Goal: Task Accomplishment & Management: Manage account settings

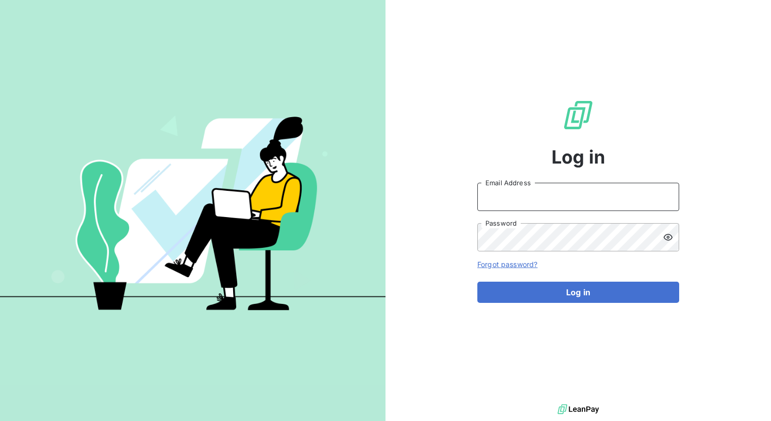
type input "[PERSON_NAME][EMAIL_ADDRESS][PERSON_NAME][DOMAIN_NAME]"
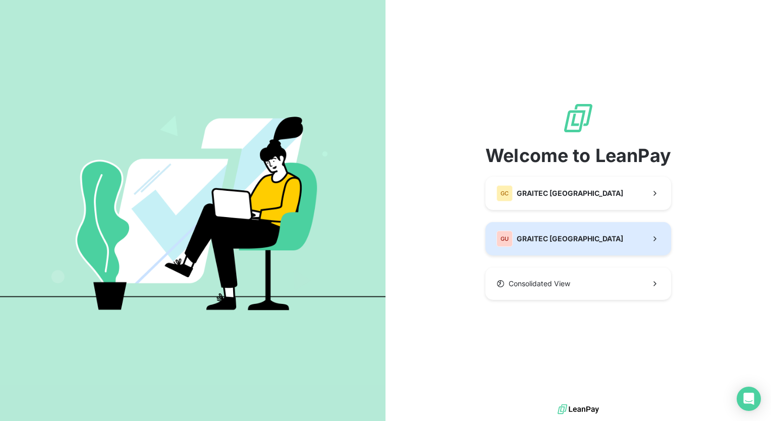
click at [580, 240] on button "GU GRAITEC [GEOGRAPHIC_DATA]" at bounding box center [578, 238] width 186 height 33
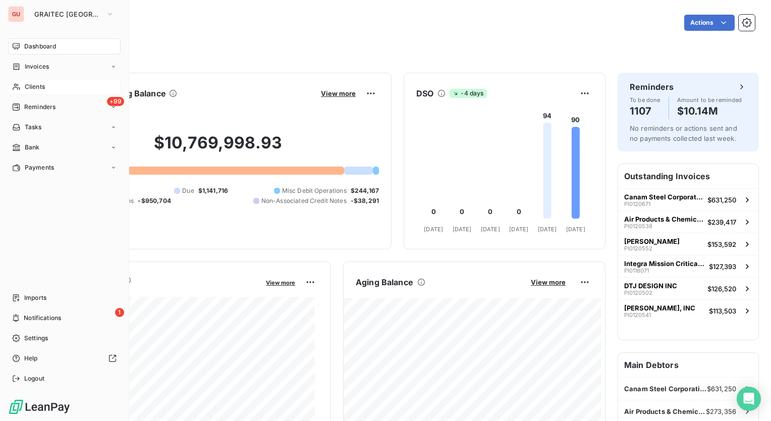
click at [48, 88] on div "Clients" at bounding box center [64, 87] width 113 height 16
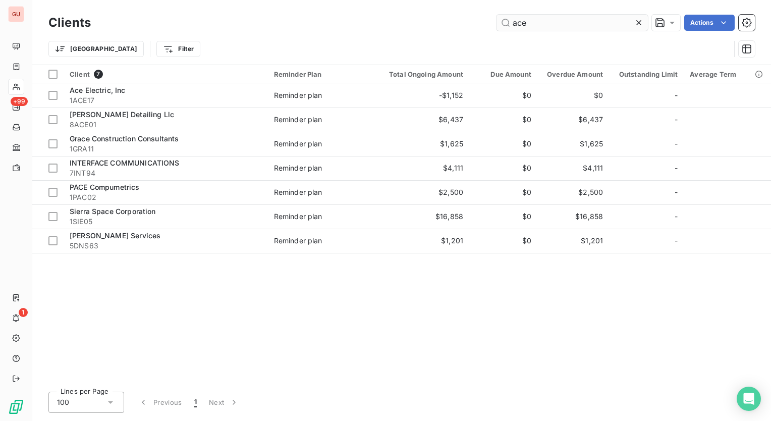
type input "ace"
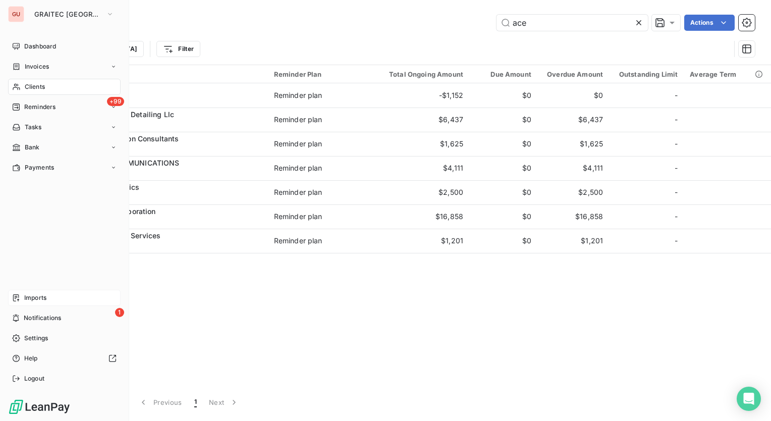
click at [47, 292] on div "Imports" at bounding box center [64, 298] width 113 height 16
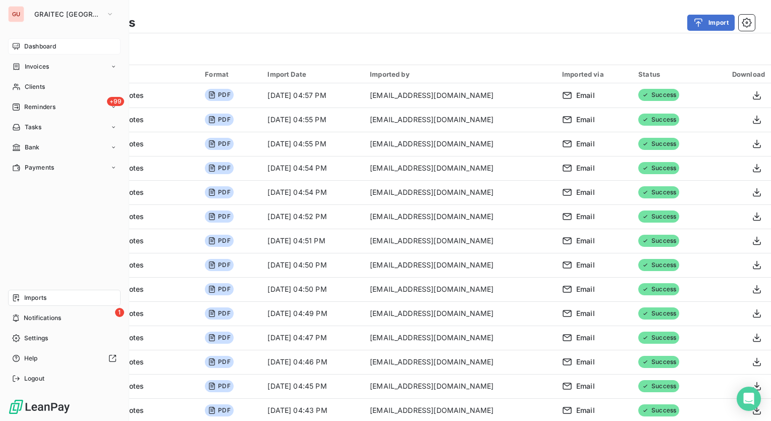
click at [26, 43] on span "Dashboard" at bounding box center [40, 46] width 32 height 9
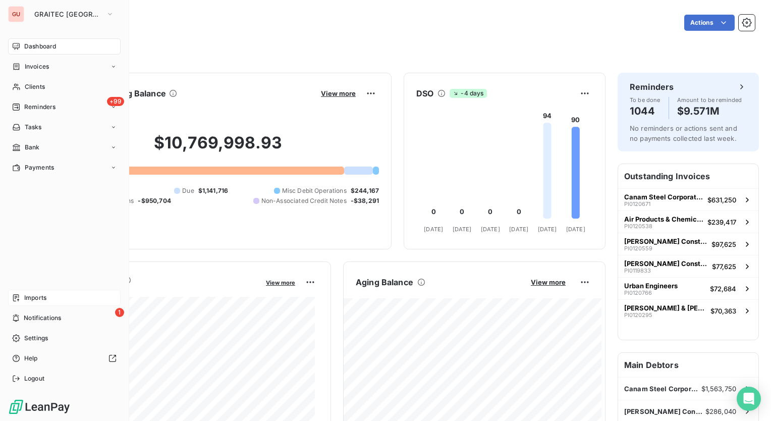
click at [39, 298] on span "Imports" at bounding box center [35, 297] width 22 height 9
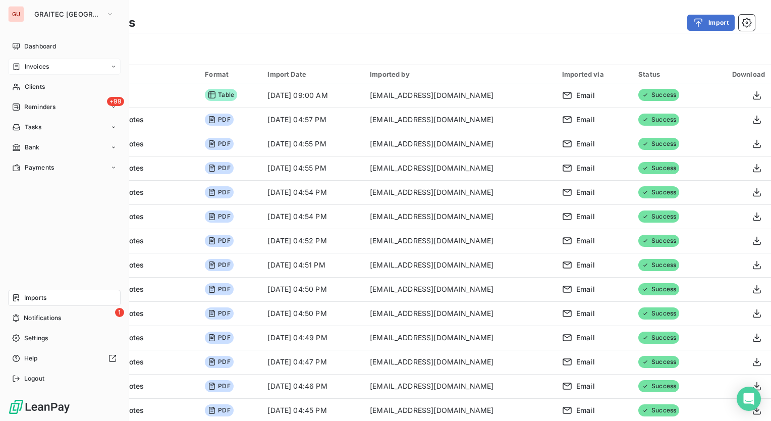
click at [40, 62] on span "Invoices" at bounding box center [37, 66] width 24 height 9
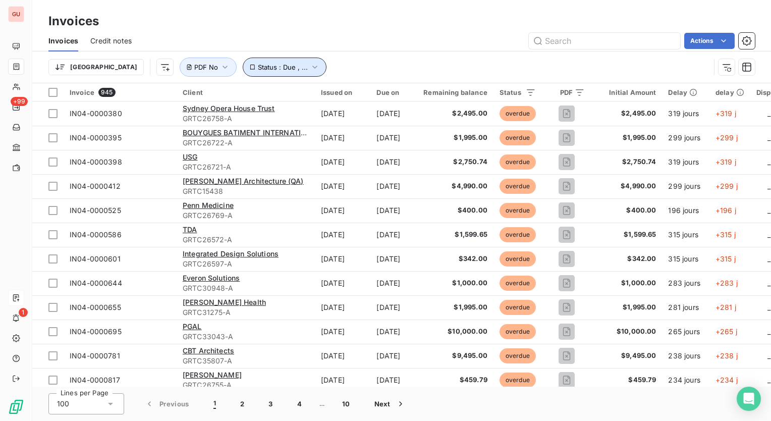
click at [310, 66] on icon "button" at bounding box center [315, 67] width 10 height 10
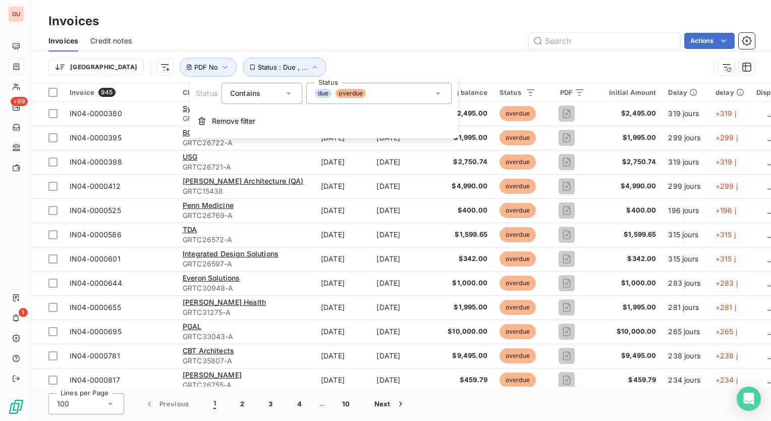
click at [289, 93] on icon at bounding box center [288, 93] width 5 height 3
click at [379, 51] on div "Invoices Credit notes Actions" at bounding box center [401, 40] width 739 height 21
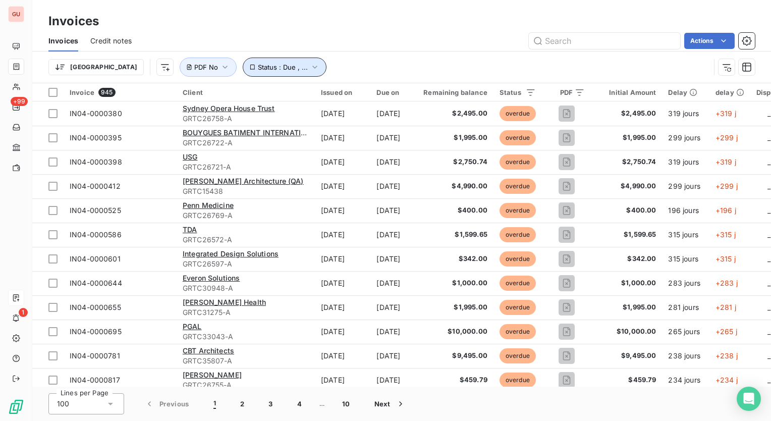
click at [310, 68] on icon "button" at bounding box center [315, 67] width 10 height 10
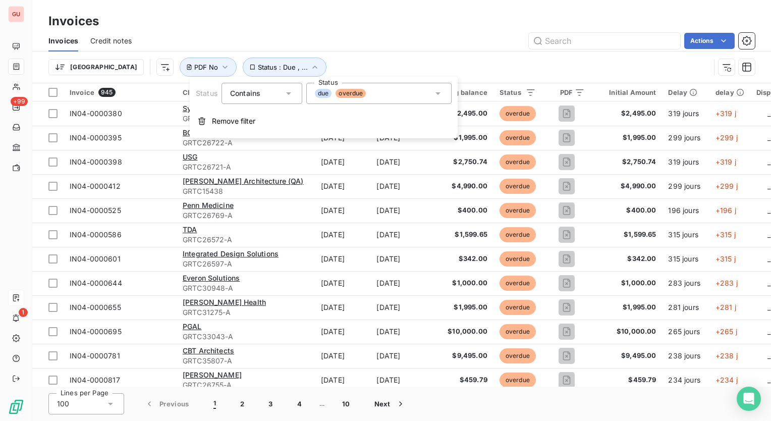
click at [443, 94] on div "due overdue" at bounding box center [378, 93] width 145 height 21
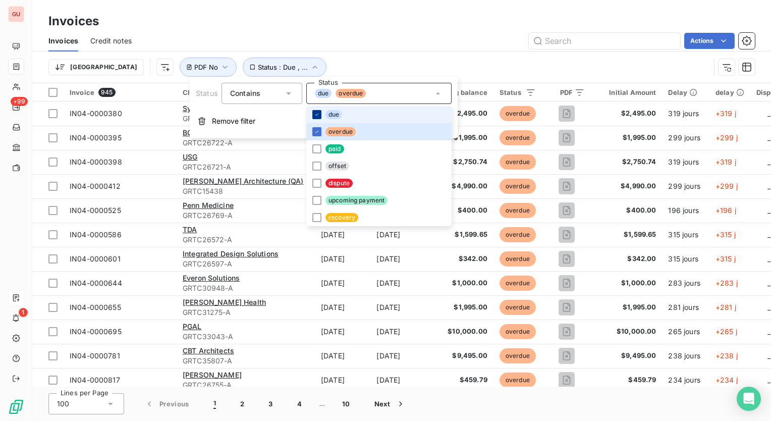
click at [314, 112] on icon at bounding box center [317, 115] width 6 height 6
click at [424, 44] on div "Actions" at bounding box center [449, 41] width 611 height 16
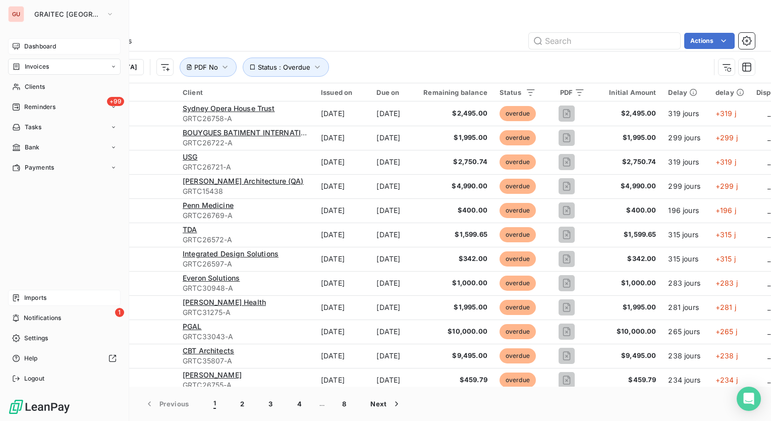
click at [35, 47] on span "Dashboard" at bounding box center [40, 46] width 32 height 9
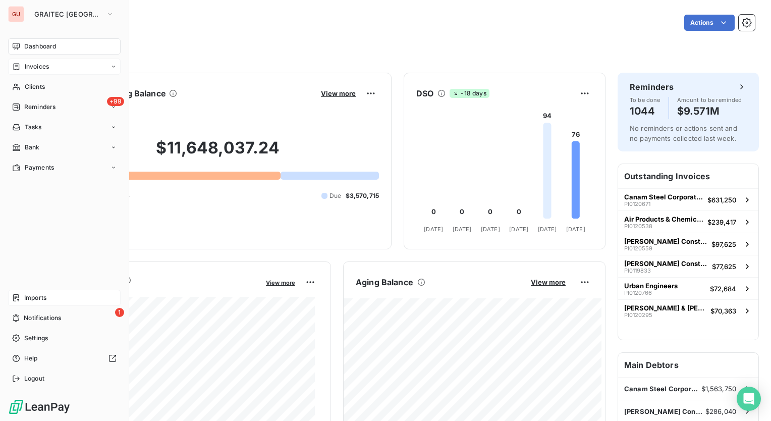
click at [39, 68] on span "Invoices" at bounding box center [37, 66] width 24 height 9
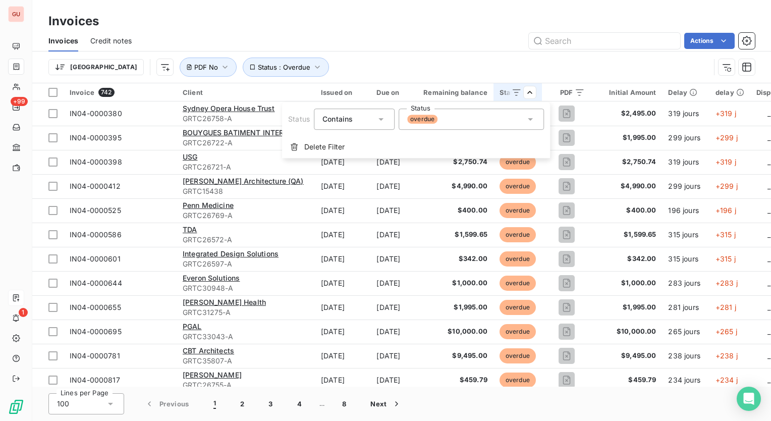
click at [532, 115] on icon at bounding box center [530, 119] width 10 height 10
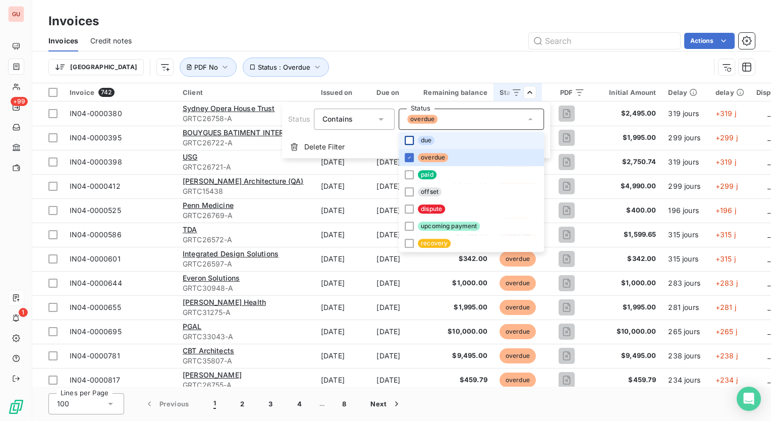
click at [408, 142] on div at bounding box center [409, 140] width 9 height 9
click at [403, 33] on html "GU +99 1 Invoices Invoices Credit notes Actions Trier Status : Overdue , ... PD…" at bounding box center [385, 210] width 771 height 421
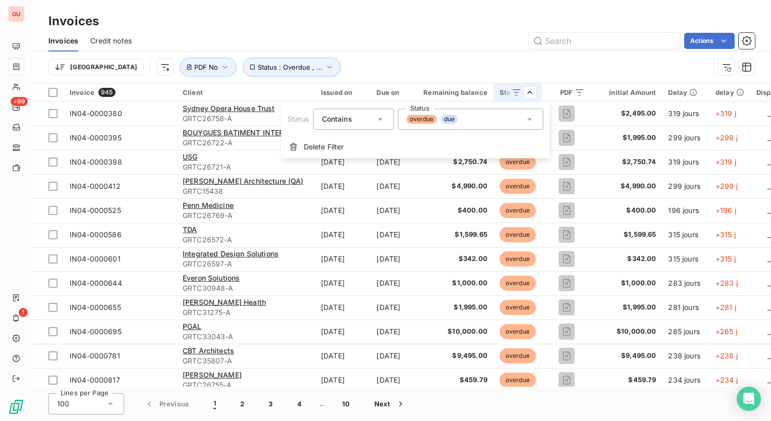
drag, startPoint x: 429, startPoint y: 41, endPoint x: 429, endPoint y: 29, distance: 12.1
click at [429, 33] on html "GU +99 1 Invoices Invoices Credit notes Actions Trier Status : Overdue , ... PD…" at bounding box center [385, 210] width 771 height 421
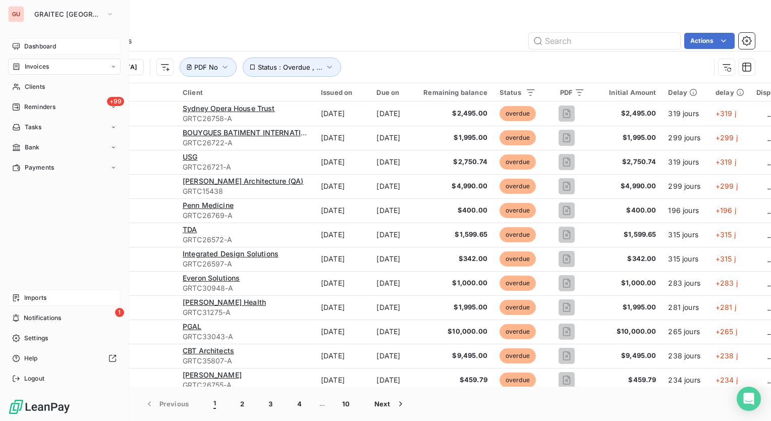
click at [34, 45] on span "Dashboard" at bounding box center [40, 46] width 32 height 9
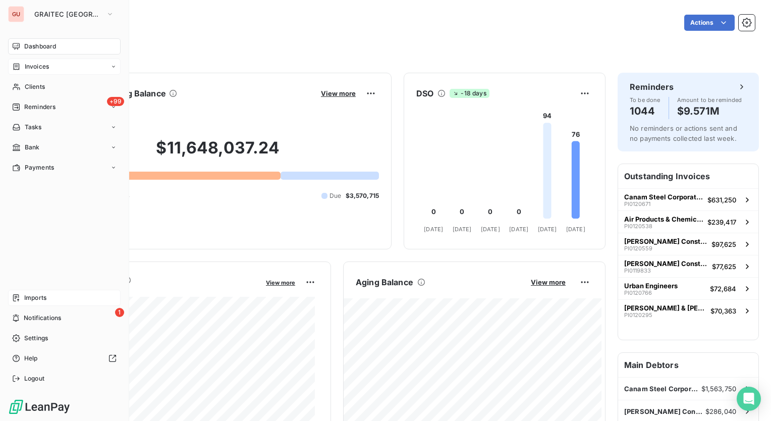
click at [49, 66] on div "Invoices" at bounding box center [64, 67] width 113 height 16
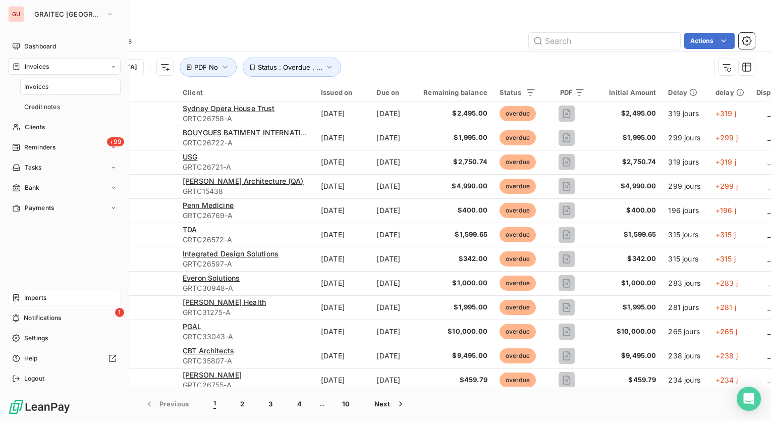
click at [46, 300] on div "Imports" at bounding box center [64, 298] width 113 height 16
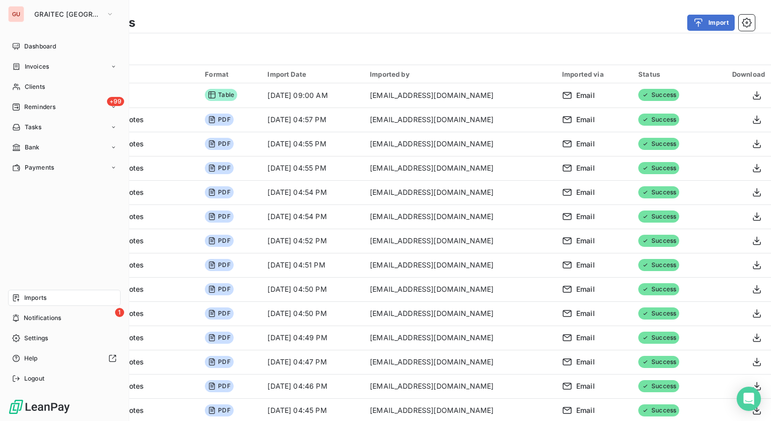
click at [34, 66] on span "Invoices" at bounding box center [37, 66] width 24 height 9
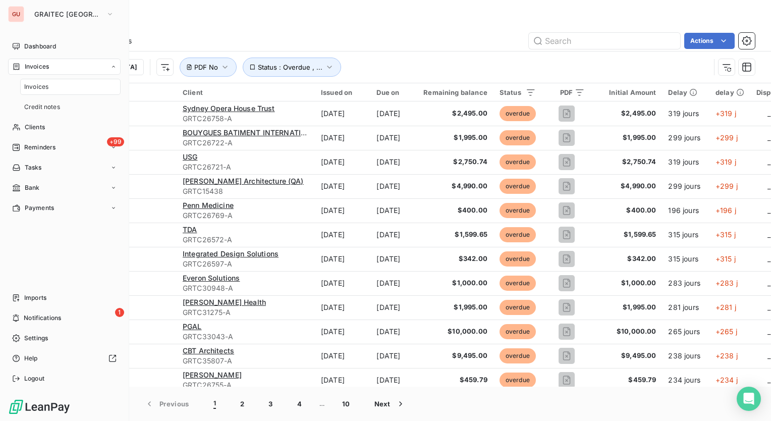
click at [36, 84] on span "Invoices" at bounding box center [36, 86] width 24 height 9
click at [53, 152] on div "+99 Reminders" at bounding box center [64, 147] width 113 height 16
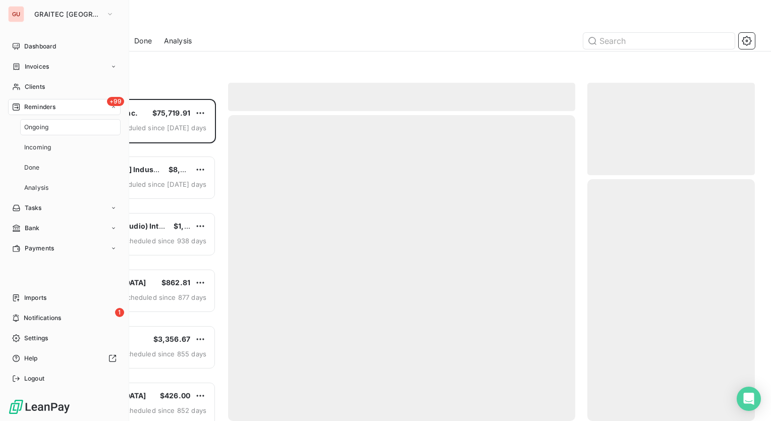
scroll to position [314, 159]
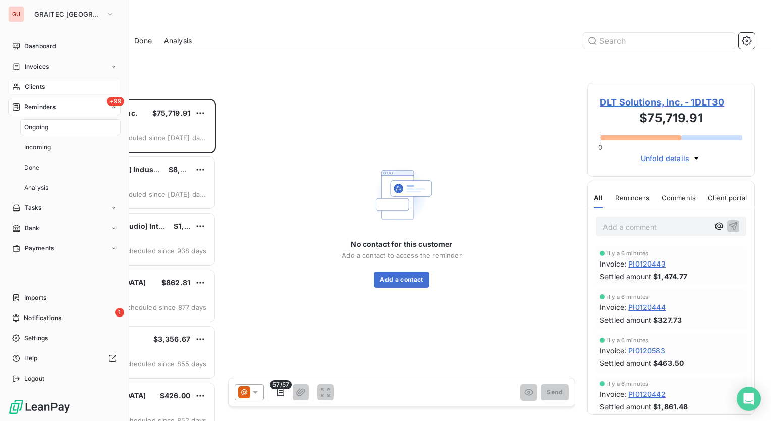
click at [44, 86] on span "Clients" at bounding box center [35, 86] width 20 height 9
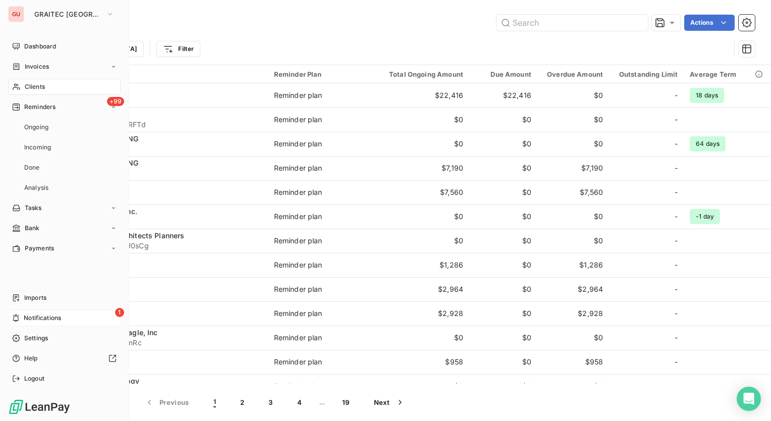
click at [46, 319] on span "Notifications" at bounding box center [42, 317] width 37 height 9
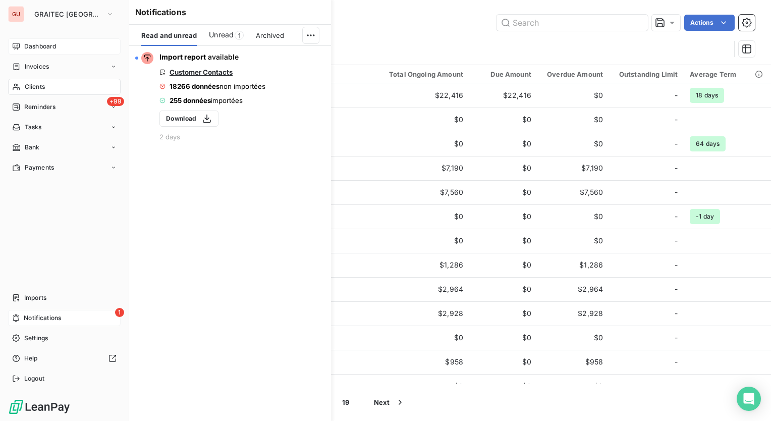
click at [34, 44] on span "Dashboard" at bounding box center [40, 46] width 32 height 9
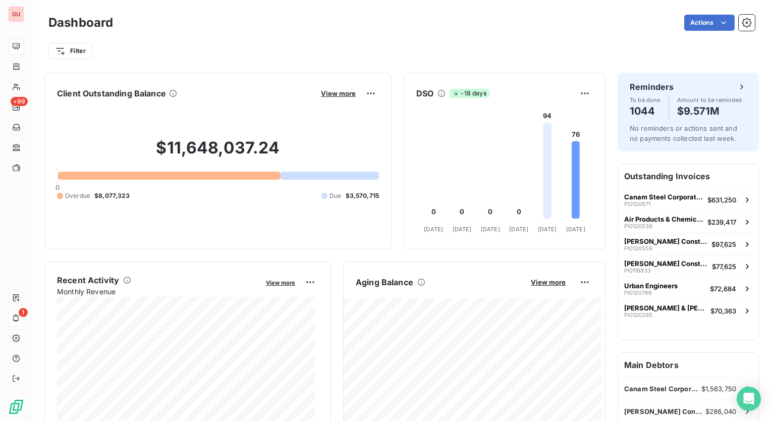
click at [320, 174] on div at bounding box center [330, 176] width 98 height 8
click at [188, 170] on div "$11,648,037.24 0 Overdue $8,077,323 Due $3,570,715" at bounding box center [218, 168] width 322 height 135
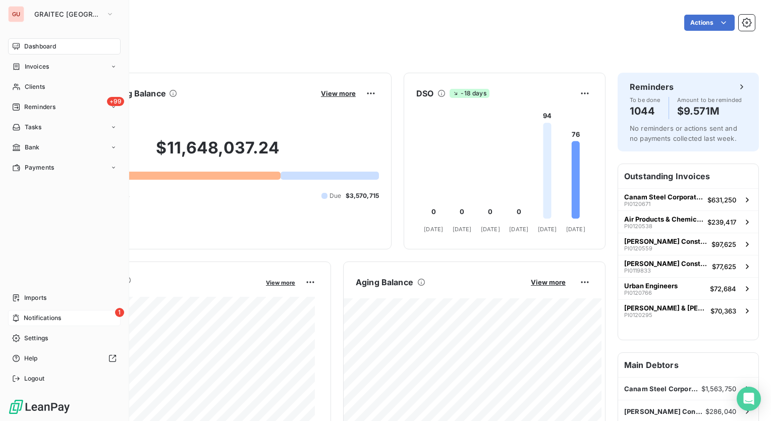
click at [37, 49] on span "Dashboard" at bounding box center [40, 46] width 32 height 9
click at [39, 71] on span "Invoices" at bounding box center [37, 66] width 24 height 9
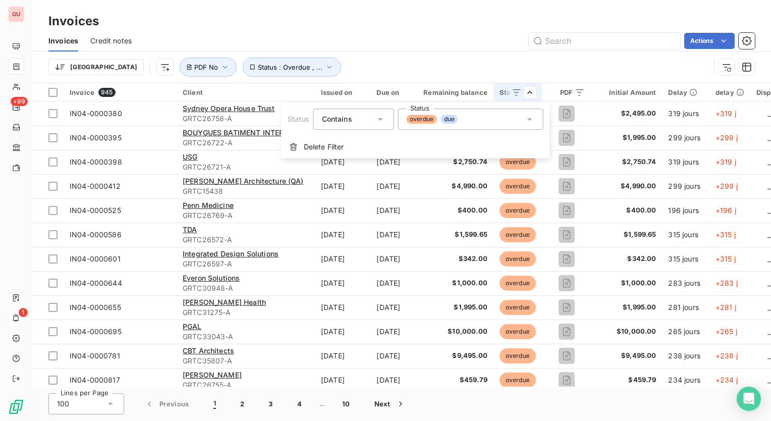
click at [441, 44] on html "GU +99 1 Invoices Invoices Credit notes Actions Trier Status : Overdue , ... PD…" at bounding box center [385, 210] width 771 height 421
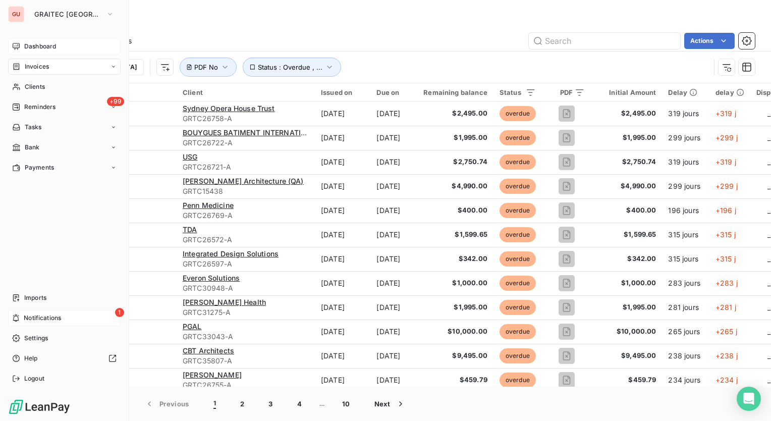
click at [35, 47] on span "Dashboard" at bounding box center [40, 46] width 32 height 9
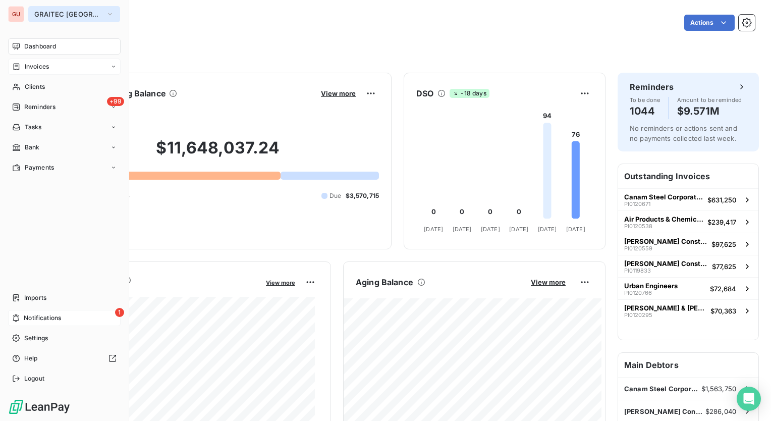
click at [106, 14] on icon "button" at bounding box center [110, 14] width 8 height 10
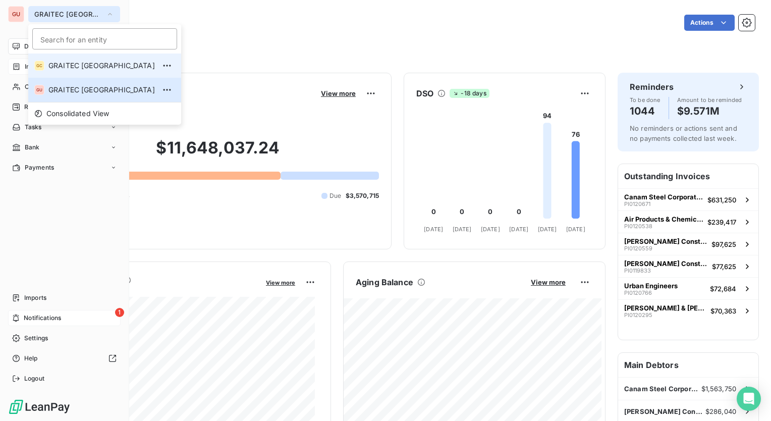
click at [92, 54] on li "GC GRAITEC CANADA" at bounding box center [104, 65] width 153 height 24
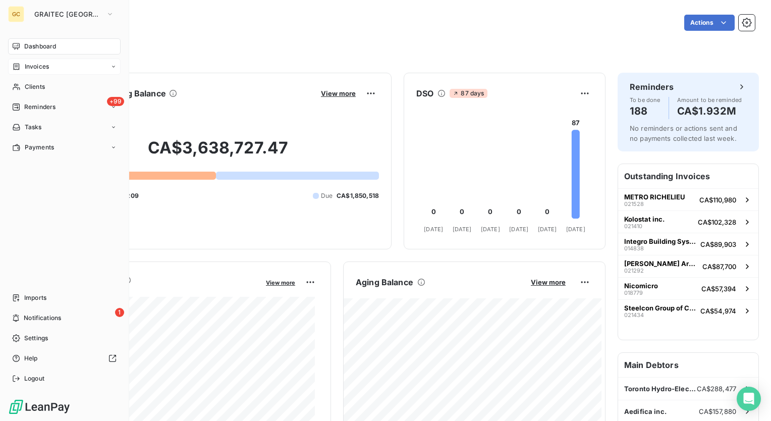
click at [34, 68] on span "Invoices" at bounding box center [37, 66] width 24 height 9
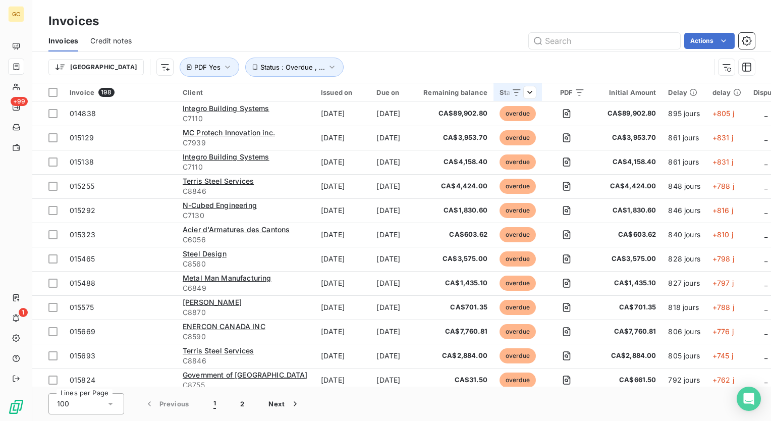
click at [542, 91] on th "Status" at bounding box center [518, 92] width 48 height 18
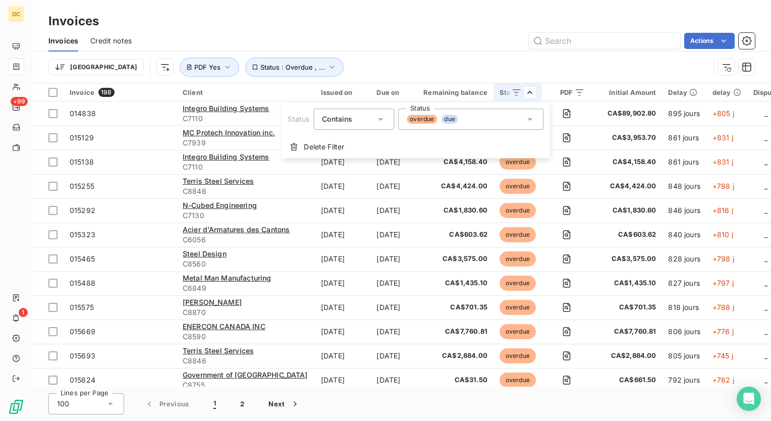
click at [440, 50] on html "GC +99 1 Invoices Invoices Credit notes Actions Trier Status : Overdue , ... PD…" at bounding box center [385, 210] width 771 height 421
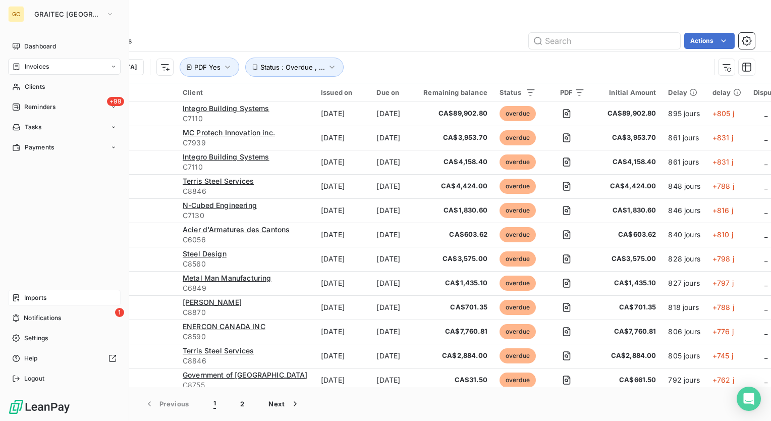
click at [43, 296] on span "Imports" at bounding box center [35, 297] width 22 height 9
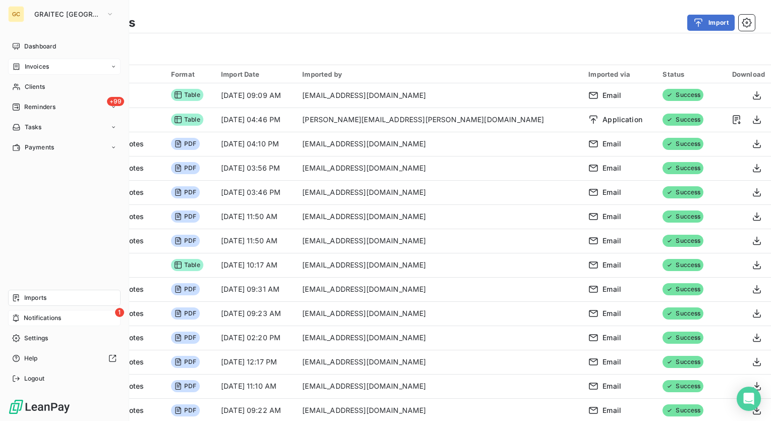
click at [47, 315] on span "Notifications" at bounding box center [42, 317] width 37 height 9
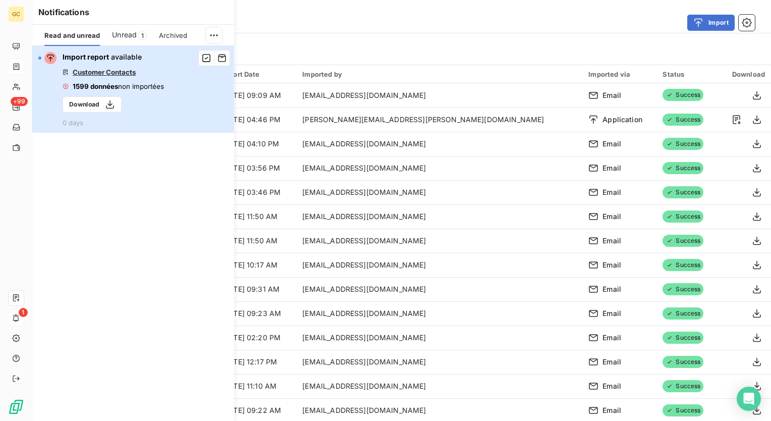
click at [119, 72] on span "Customer Contacts" at bounding box center [104, 72] width 63 height 8
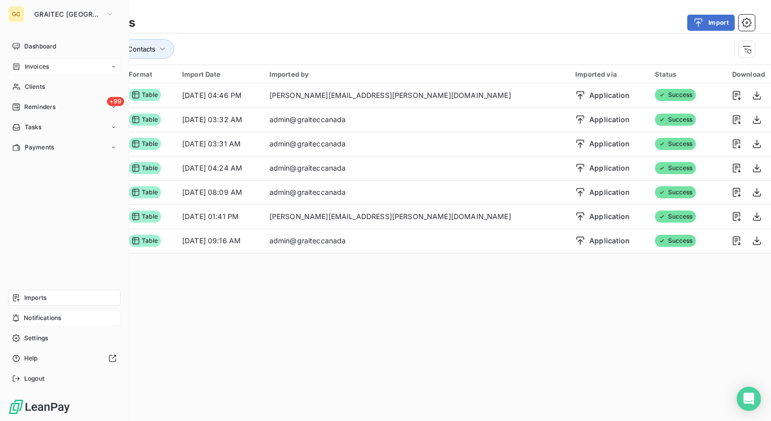
click at [52, 319] on span "Notifications" at bounding box center [42, 317] width 37 height 9
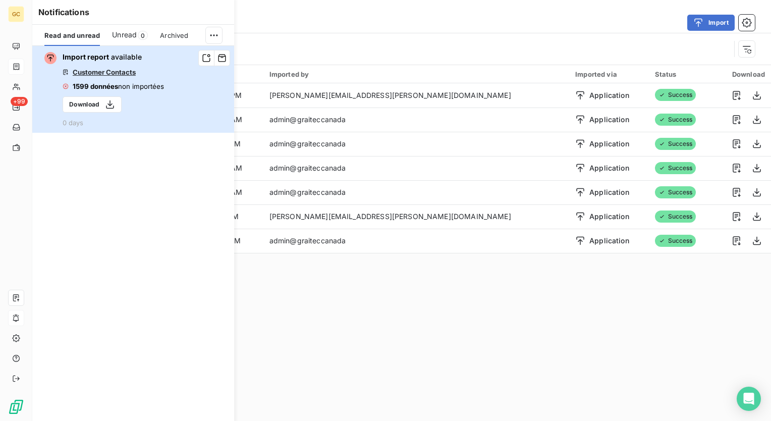
click at [153, 86] on span "non importées" at bounding box center [141, 86] width 46 height 8
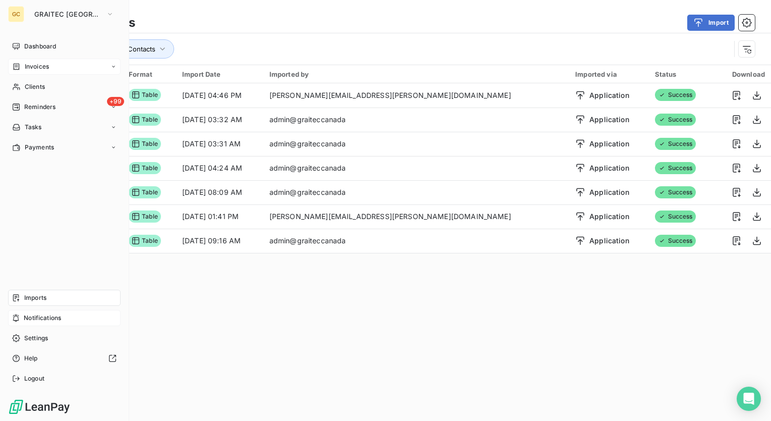
click at [40, 320] on span "Notifications" at bounding box center [42, 317] width 37 height 9
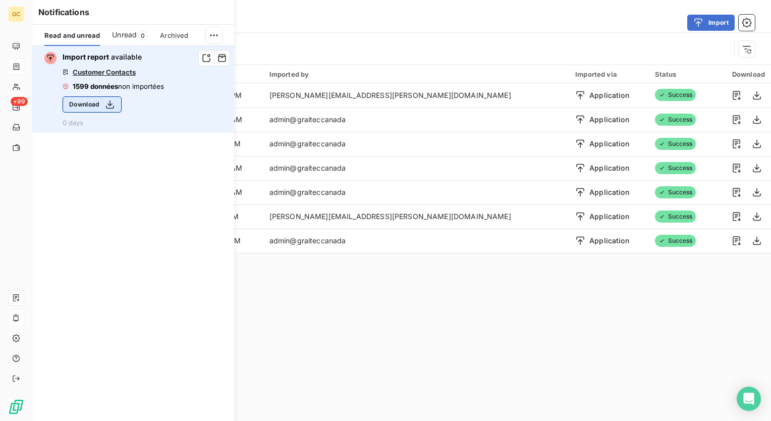
click at [85, 103] on button "Download" at bounding box center [92, 104] width 59 height 16
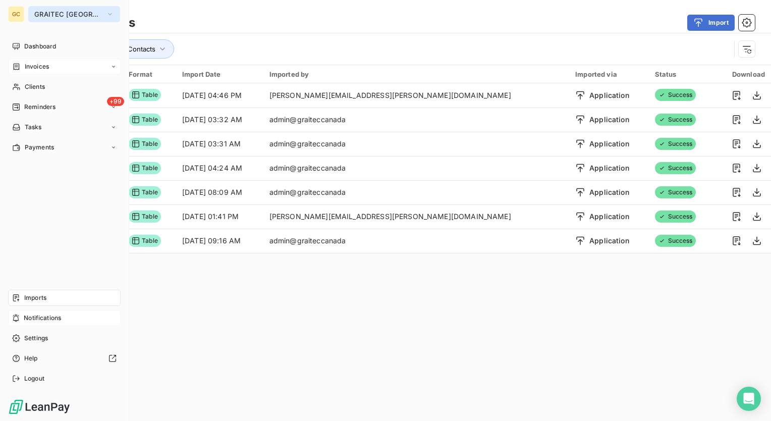
click at [106, 14] on icon "button" at bounding box center [110, 14] width 8 height 10
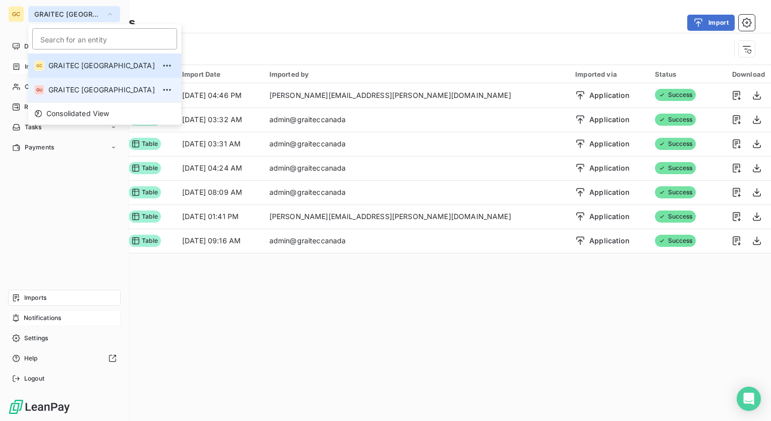
click at [79, 83] on li "GU GRAITEC USA" at bounding box center [104, 90] width 153 height 24
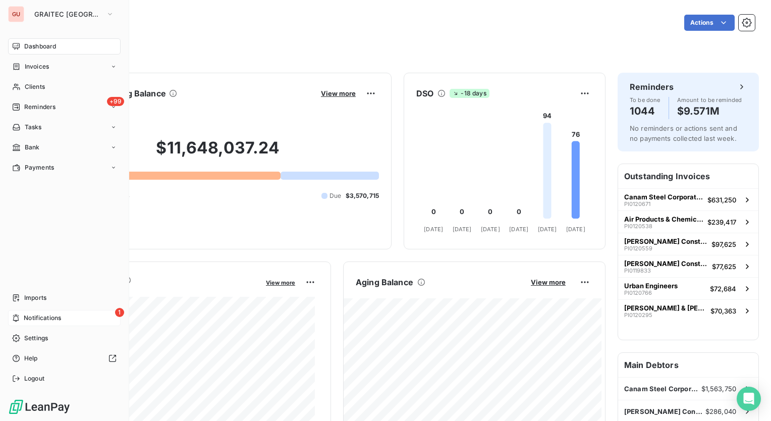
click at [56, 319] on span "Notifications" at bounding box center [42, 317] width 37 height 9
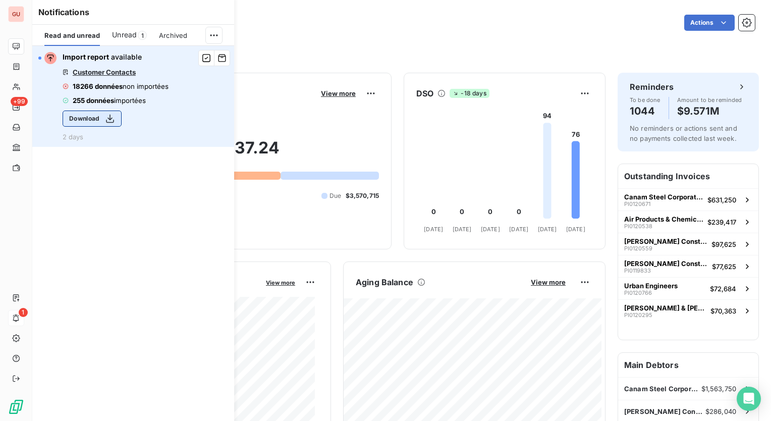
click at [109, 120] on icon "button" at bounding box center [110, 119] width 10 height 10
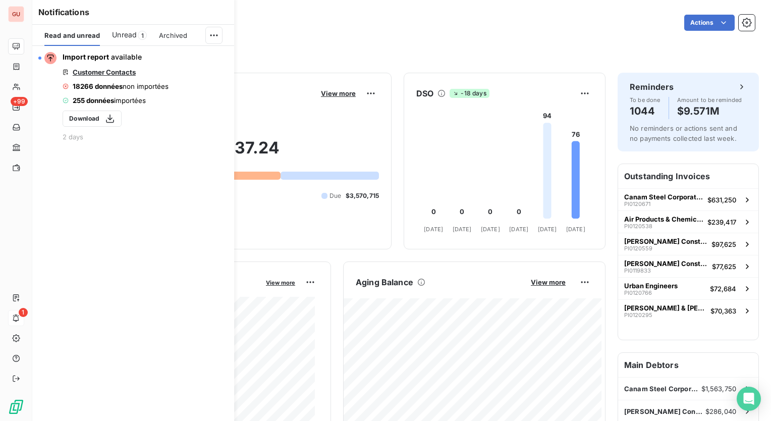
click at [448, 37] on div "Filter" at bounding box center [401, 46] width 706 height 27
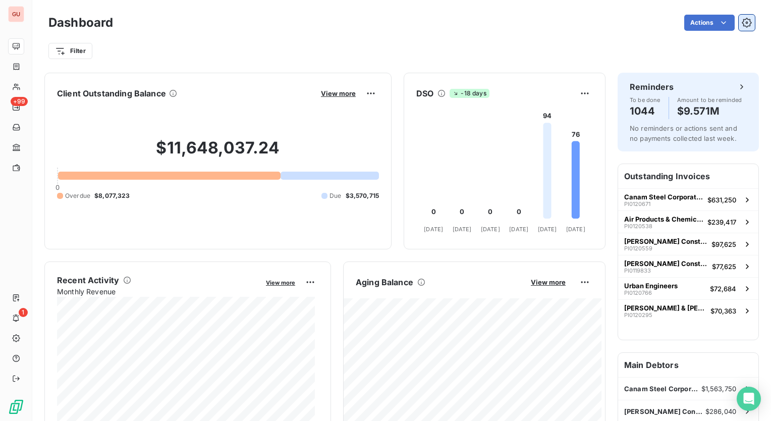
click at [743, 24] on icon "button" at bounding box center [747, 23] width 10 height 10
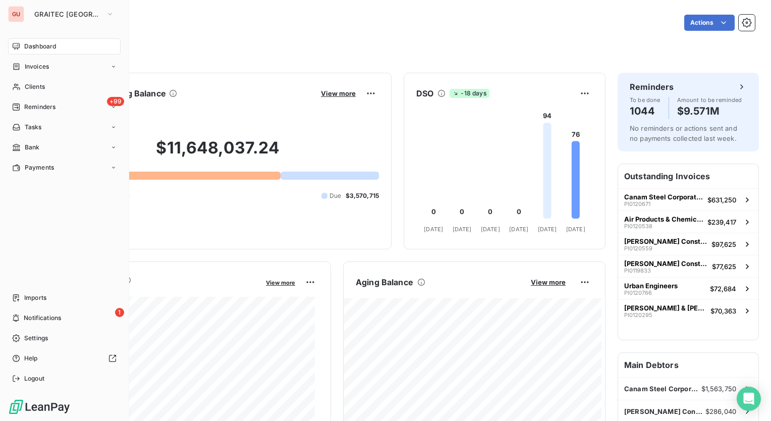
click at [17, 245] on html "GU GRAITEC [GEOGRAPHIC_DATA] Dashboard Invoices Clients +99 Reminders Tasks Ban…" at bounding box center [385, 210] width 771 height 421
click at [39, 336] on span "Settings" at bounding box center [36, 338] width 24 height 9
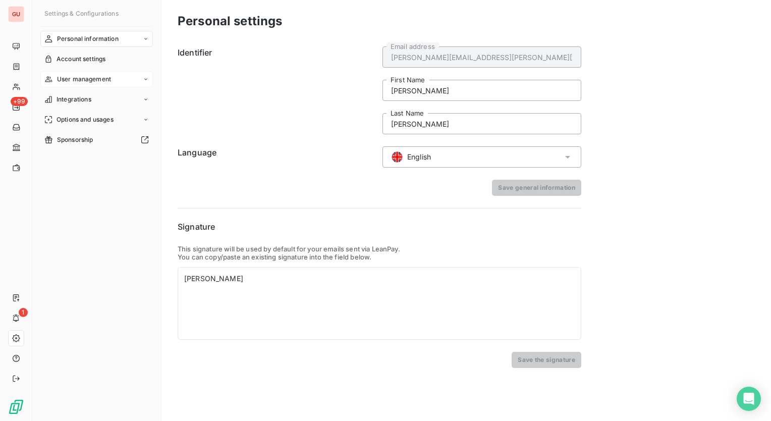
click at [146, 79] on icon at bounding box center [145, 79] width 3 height 2
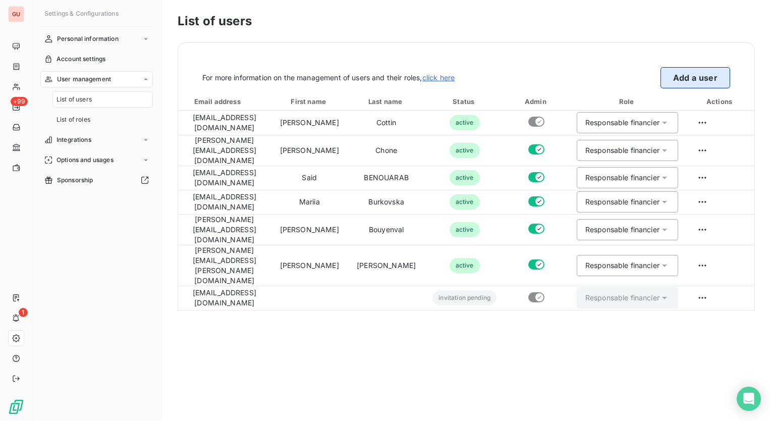
click at [692, 78] on button "Add a user" at bounding box center [696, 77] width 70 height 21
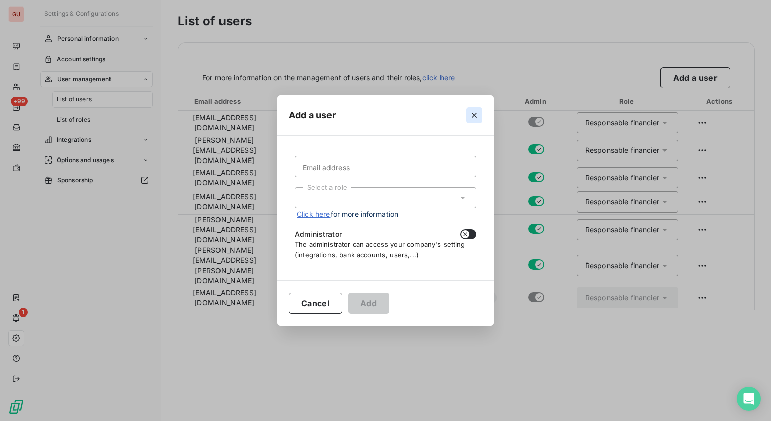
click at [475, 116] on icon "button" at bounding box center [474, 115] width 10 height 10
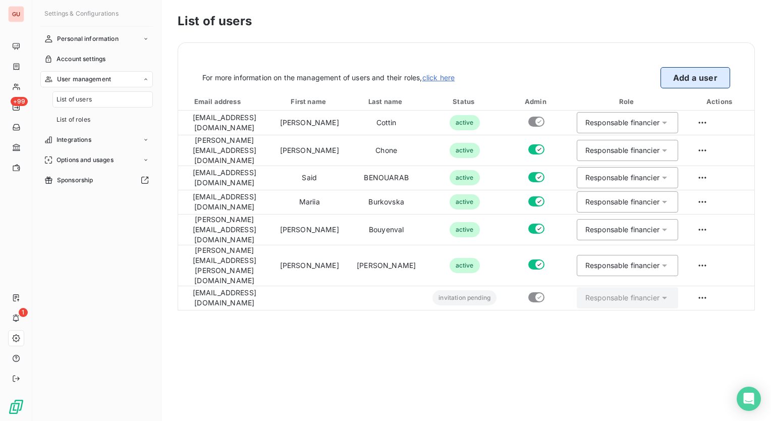
click at [684, 81] on button "Add a user" at bounding box center [696, 77] width 70 height 21
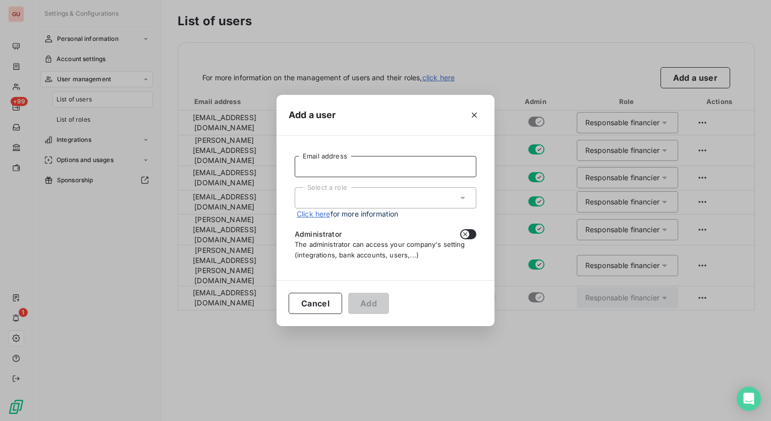
click at [413, 166] on input "Email address" at bounding box center [386, 166] width 182 height 21
paste input "[PERSON_NAME][EMAIL_ADDRESS][DOMAIN_NAME]"
type input "[PERSON_NAME][EMAIL_ADDRESS][DOMAIN_NAME]"
click at [396, 193] on div "Select a role" at bounding box center [386, 197] width 182 height 21
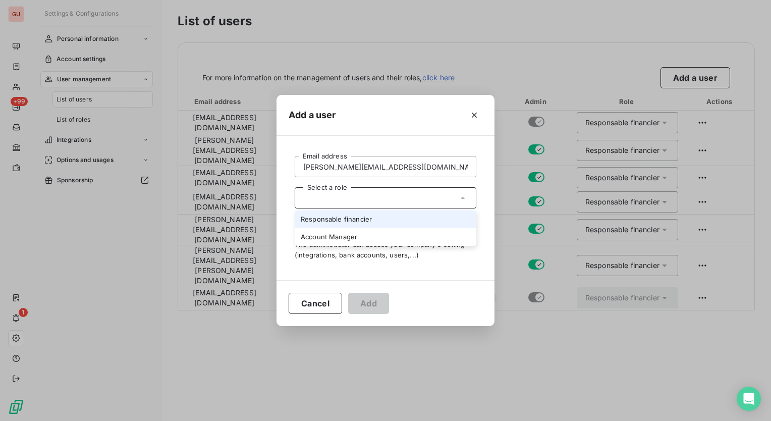
click at [388, 217] on li "Responsable financier" at bounding box center [386, 219] width 182 height 18
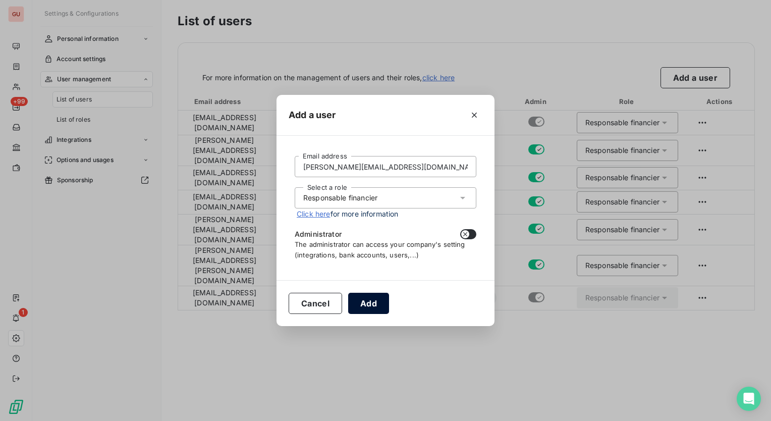
click at [375, 306] on button "Add" at bounding box center [368, 303] width 41 height 21
